Goal: Information Seeking & Learning: Learn about a topic

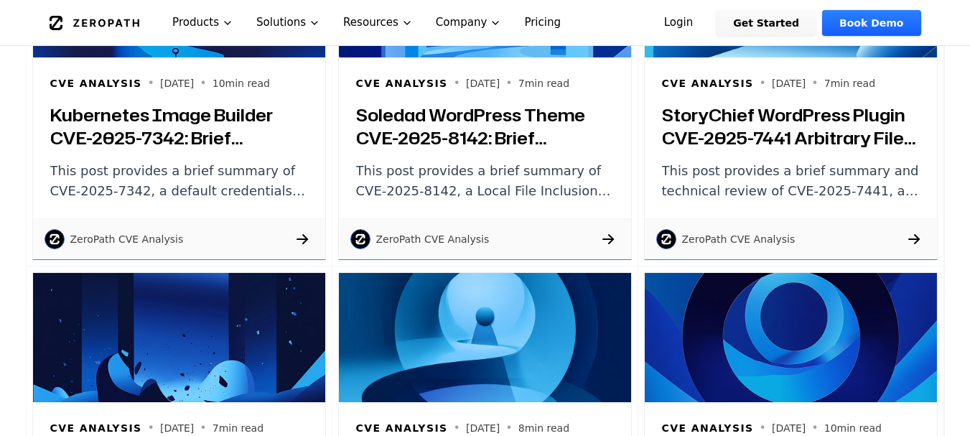
scroll to position [1377, 0]
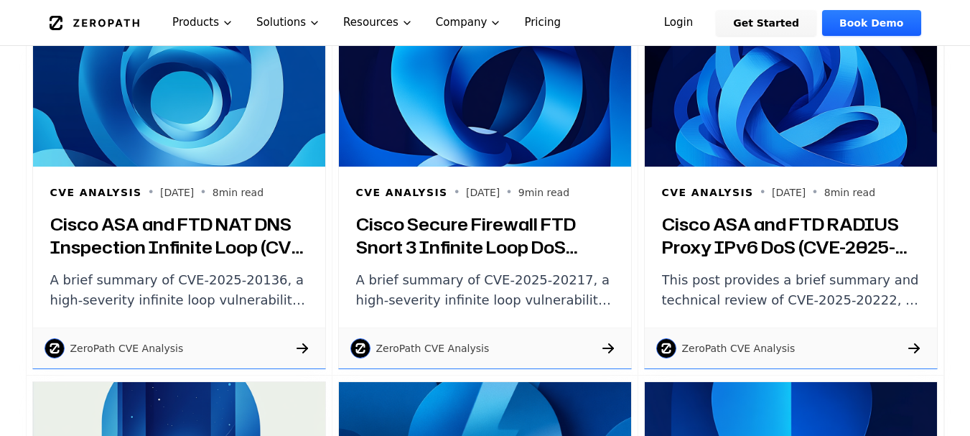
click at [452, 253] on h3 "Cisco Secure Firewall FTD Snort 3 Infinite Loop DoS (CVE-2025-20217): Brief Sum…" at bounding box center [485, 236] width 258 height 46
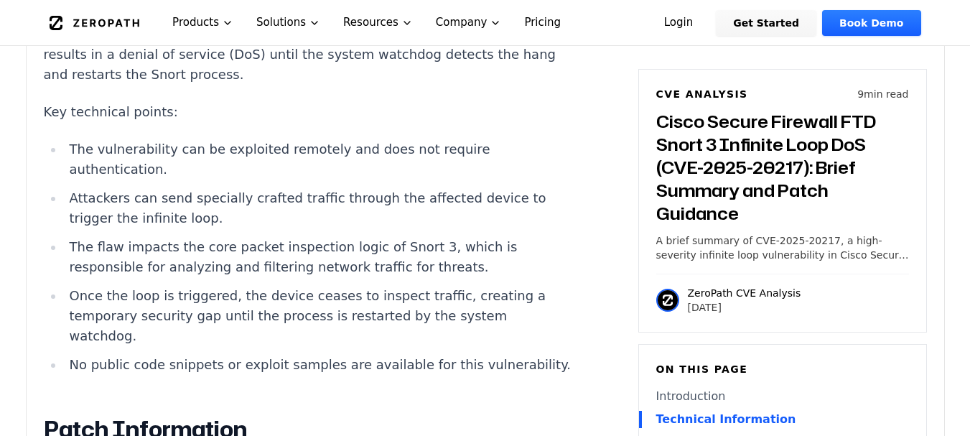
scroll to position [1481, 0]
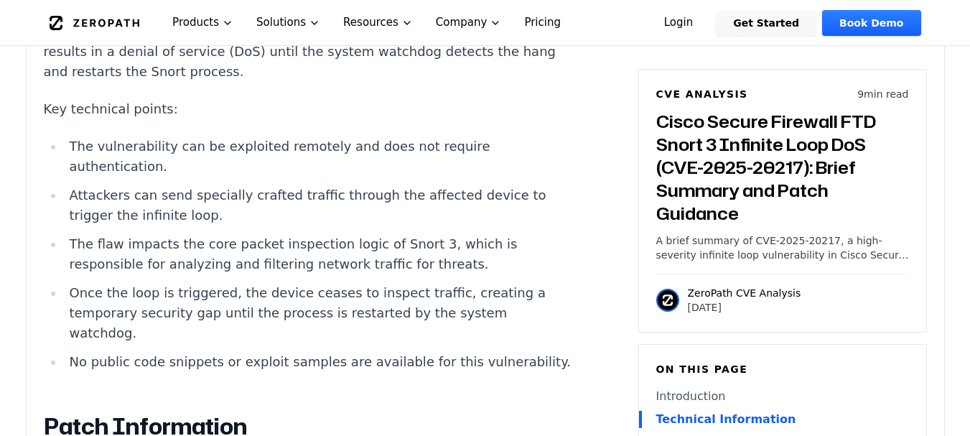
click at [344, 154] on li "The vulnerability can be exploited remotely and does not require authentication." at bounding box center [321, 156] width 514 height 40
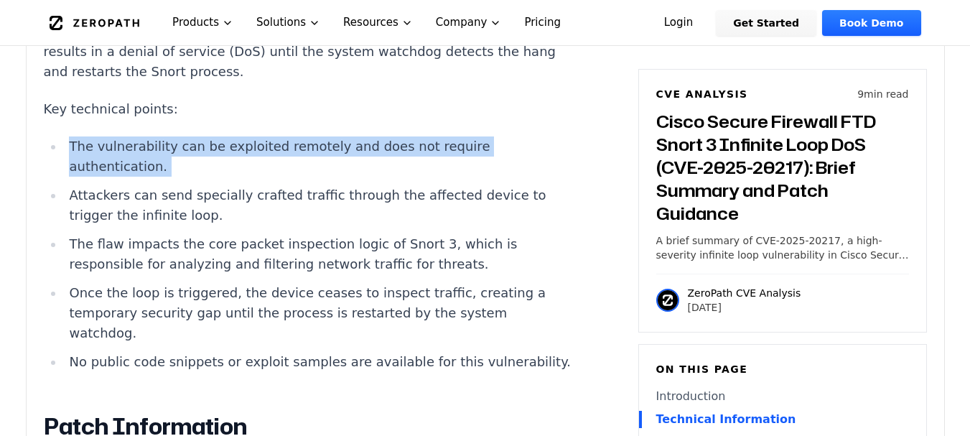
click at [344, 154] on li "The vulnerability can be exploited remotely and does not require authentication." at bounding box center [321, 156] width 514 height 40
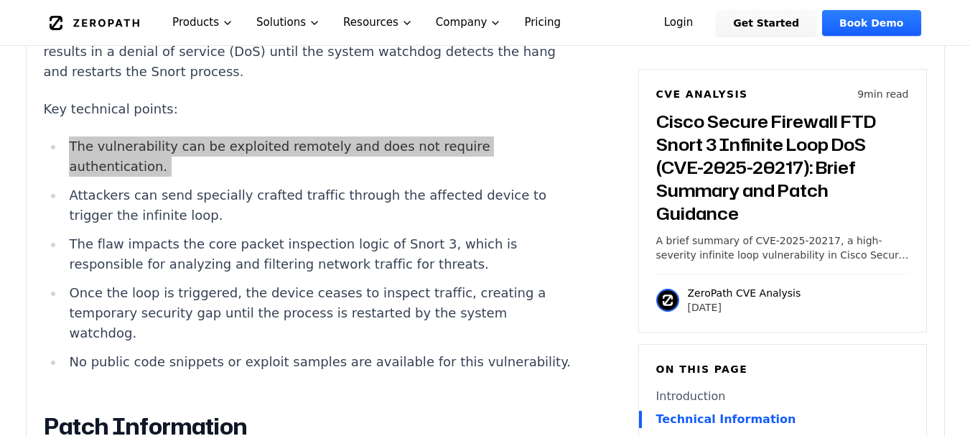
scroll to position [1539, 0]
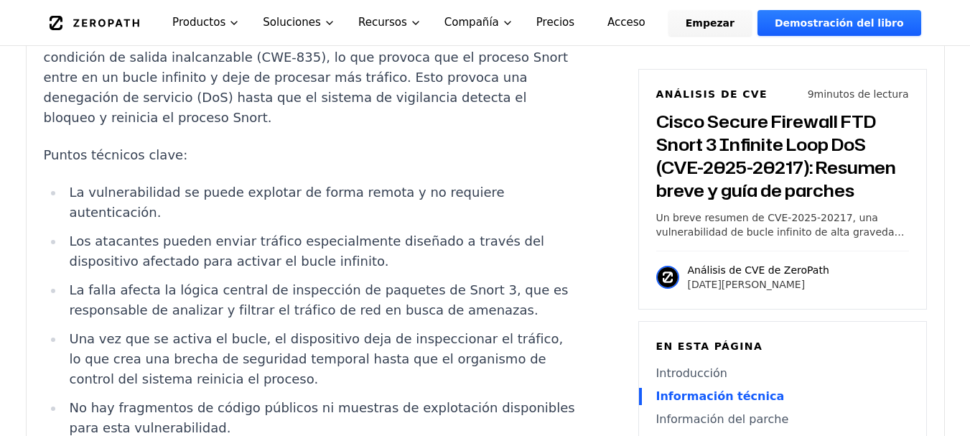
click at [204, 185] on font "La vulnerabilidad se puede explotar de forma remota y no requiere autenticación." at bounding box center [286, 202] width 435 height 35
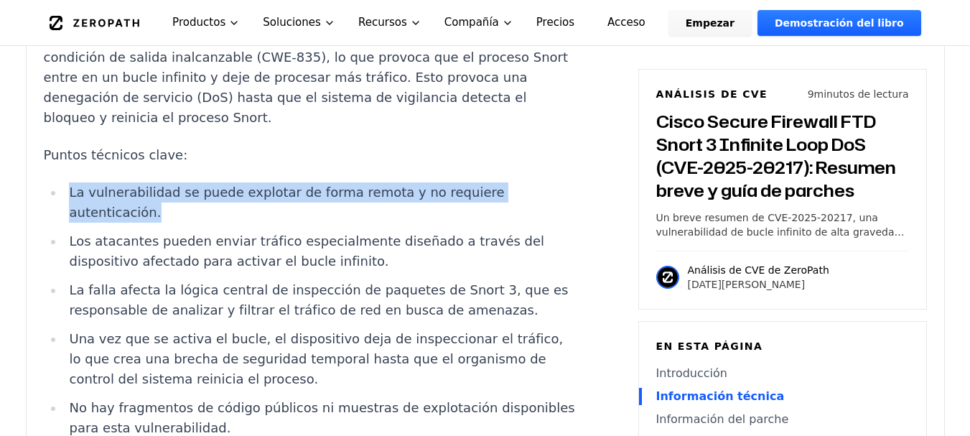
click at [204, 185] on font "La vulnerabilidad se puede explotar de forma remota y no requiere autenticación." at bounding box center [286, 202] width 435 height 35
copy ul "La vulnerabilidad se puede explotar de forma remota y no requiere autenticación."
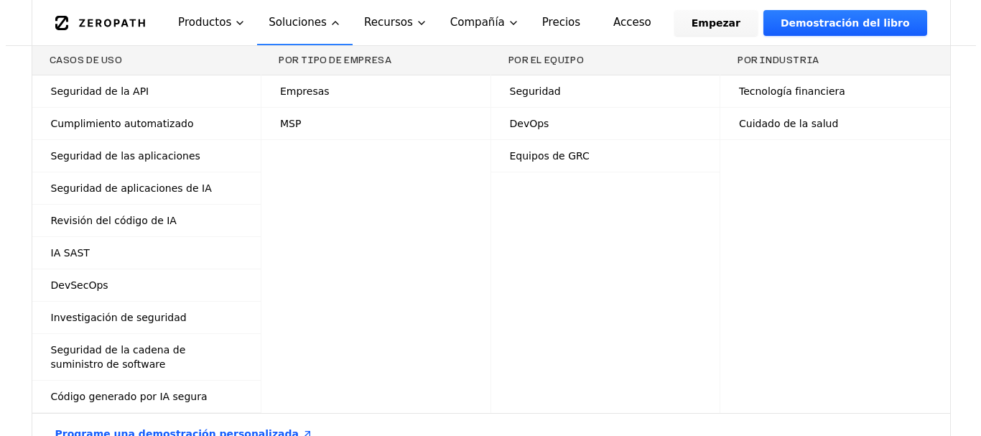
scroll to position [0, 0]
